Goal: Navigation & Orientation: Understand site structure

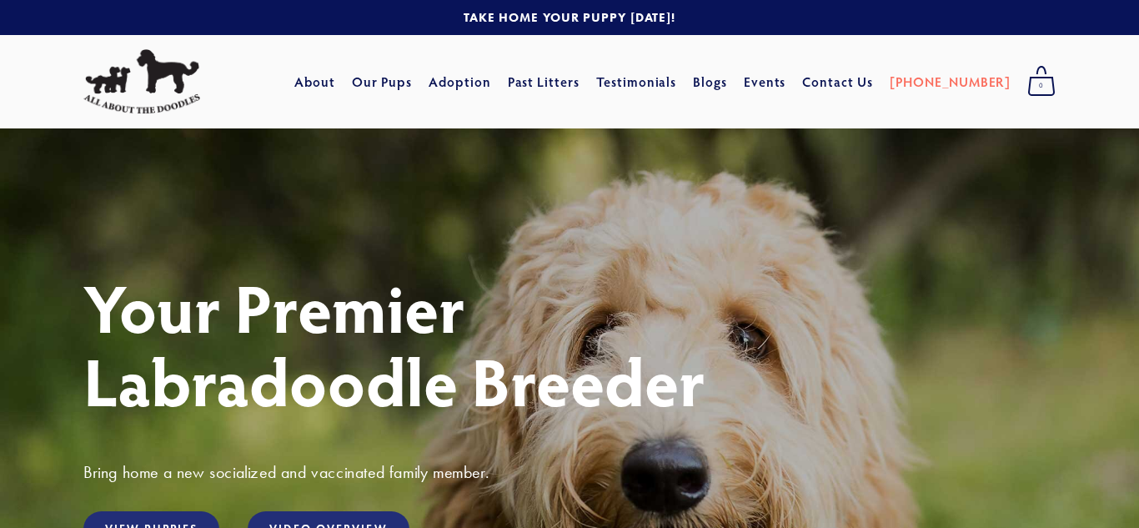
click at [630, 218] on div "Your Premier Labradoodle Breeder Bring home a new socialized and vaccinated fam…" at bounding box center [569, 460] width 1139 height 665
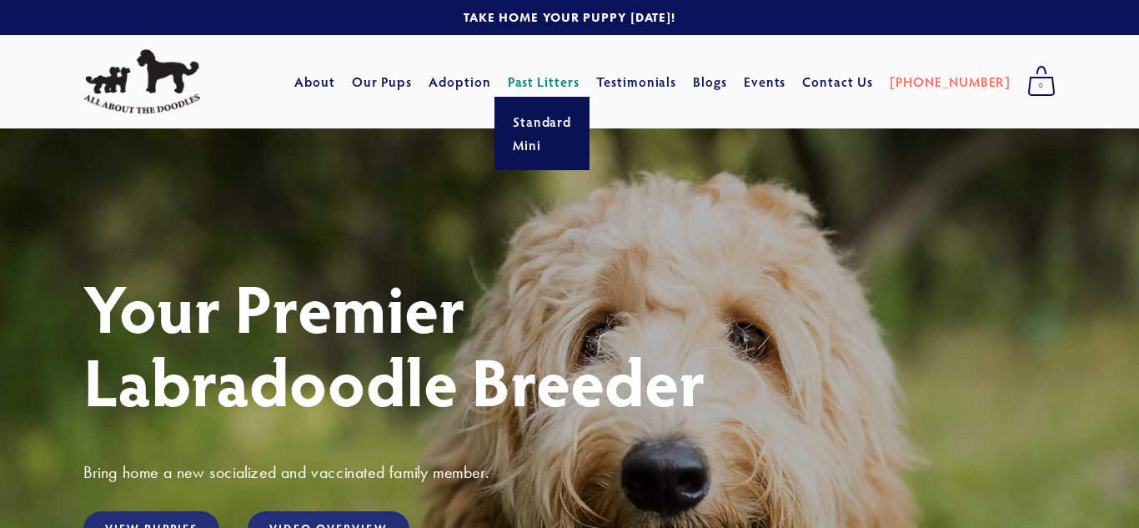
click at [576, 89] on link "Past Litters" at bounding box center [544, 82] width 73 height 18
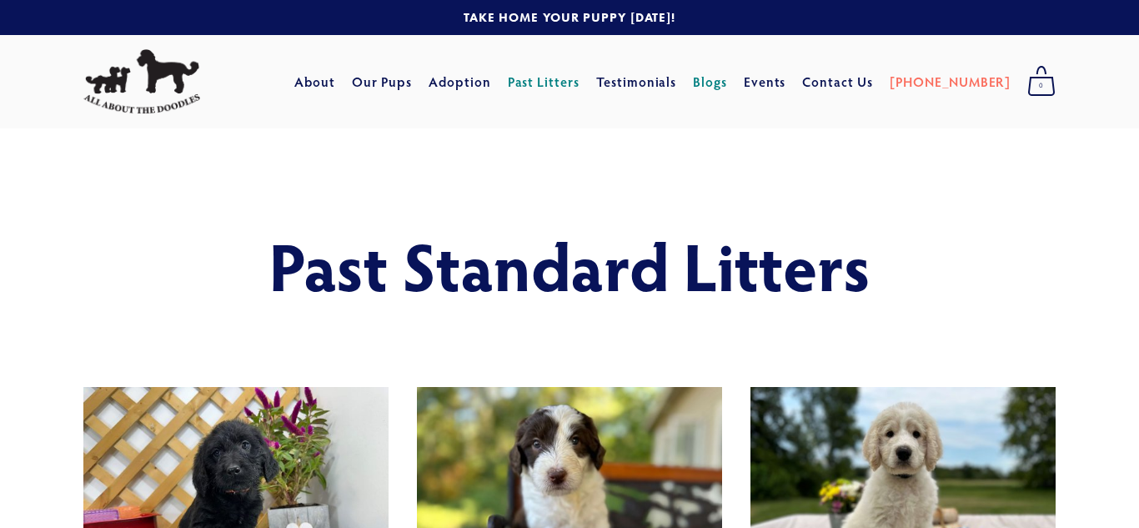
click at [727, 92] on link "Blogs" at bounding box center [710, 82] width 34 height 30
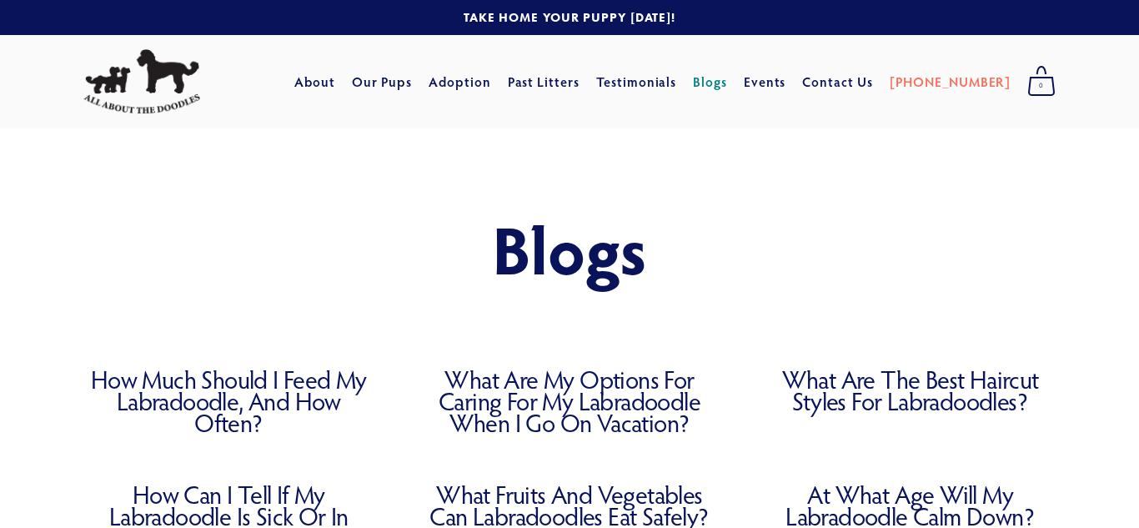
click at [1039, 17] on link at bounding box center [569, 17] width 1139 height 35
click at [143, 84] on img at bounding box center [141, 81] width 117 height 65
